Goal: Task Accomplishment & Management: Manage account settings

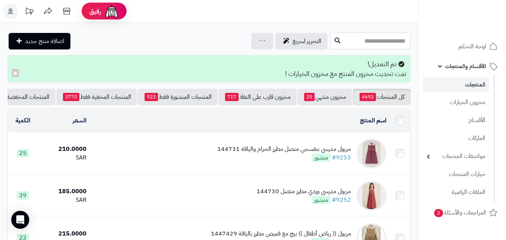
click at [378, 42] on input "text" at bounding box center [370, 41] width 80 height 17
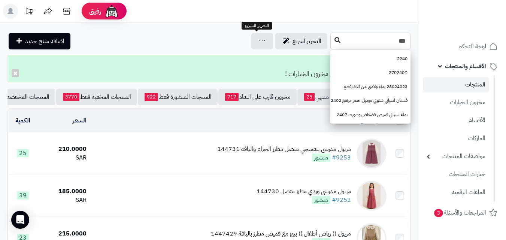
type input "***"
click at [332, 43] on button at bounding box center [337, 40] width 11 height 14
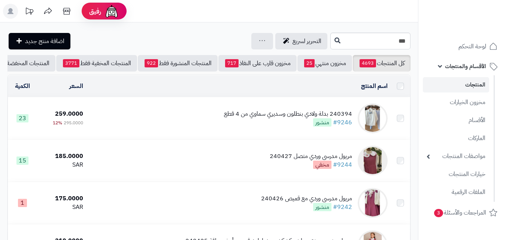
click at [506, 209] on html "رفيق ! الطلبات معالجة مكتمل إرجاع المنتجات العملاء المتواجدون الان 20227 عملاء …" at bounding box center [253, 120] width 506 height 240
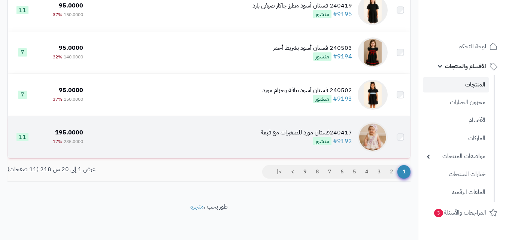
scroll to position [791, 0]
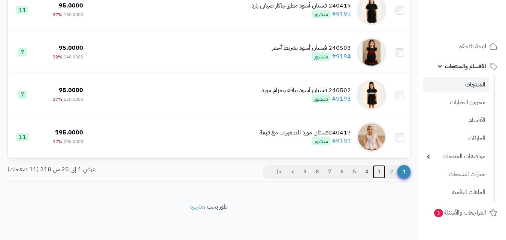
click at [375, 173] on link "3" at bounding box center [379, 171] width 13 height 13
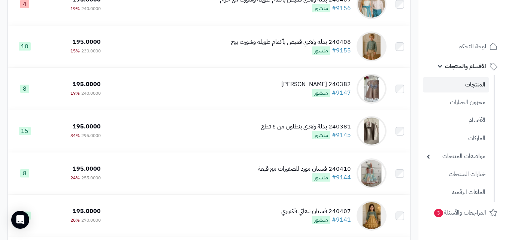
scroll to position [455, 0]
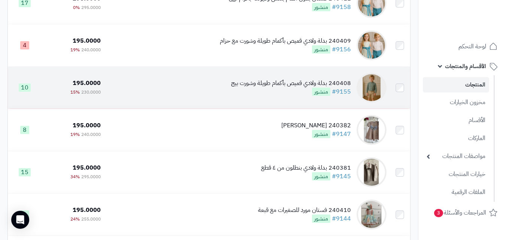
click at [265, 96] on div "240408 بدلة ولادي قميص بأكمام طويلة وشورت بيج #9155 منشور" at bounding box center [291, 87] width 120 height 17
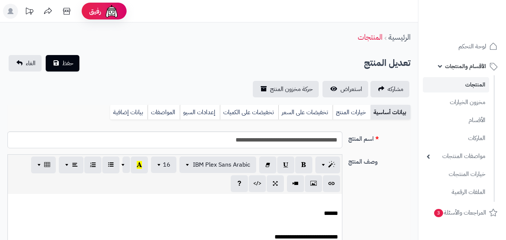
scroll to position [174, 0]
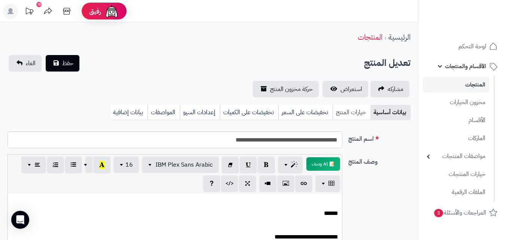
click at [336, 111] on link "خيارات المنتج" at bounding box center [352, 112] width 38 height 15
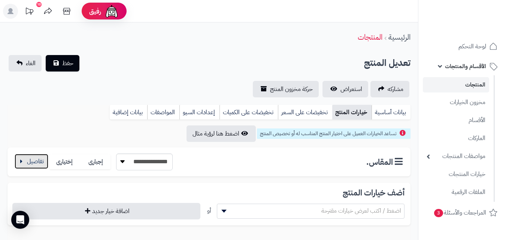
drag, startPoint x: 31, startPoint y: 167, endPoint x: 24, endPoint y: 170, distance: 7.4
click at [30, 167] on button "button" at bounding box center [32, 161] width 34 height 15
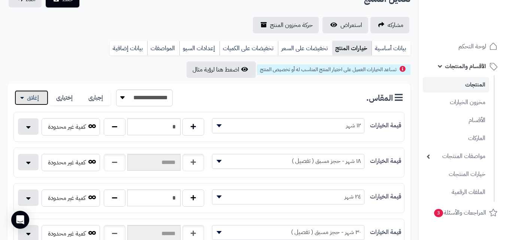
scroll to position [74, 0]
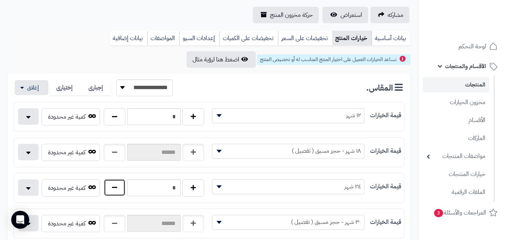
click at [108, 188] on button "button" at bounding box center [115, 187] width 22 height 17
type input "*"
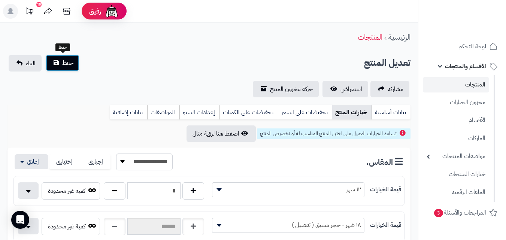
click at [57, 64] on button "حفظ" at bounding box center [63, 63] width 34 height 16
